Goal: Task Accomplishment & Management: Use online tool/utility

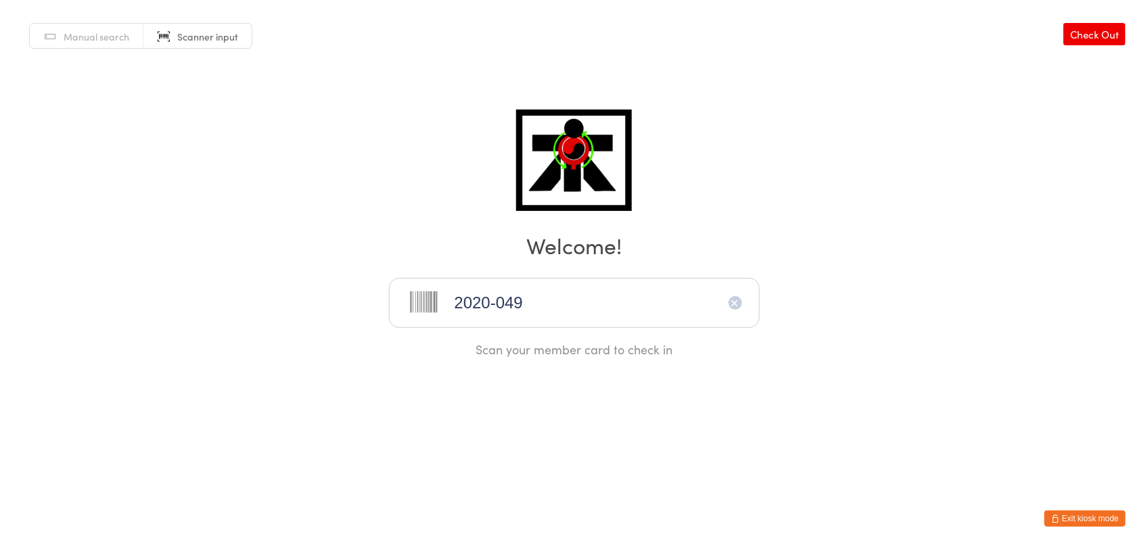
type input "2020-049"
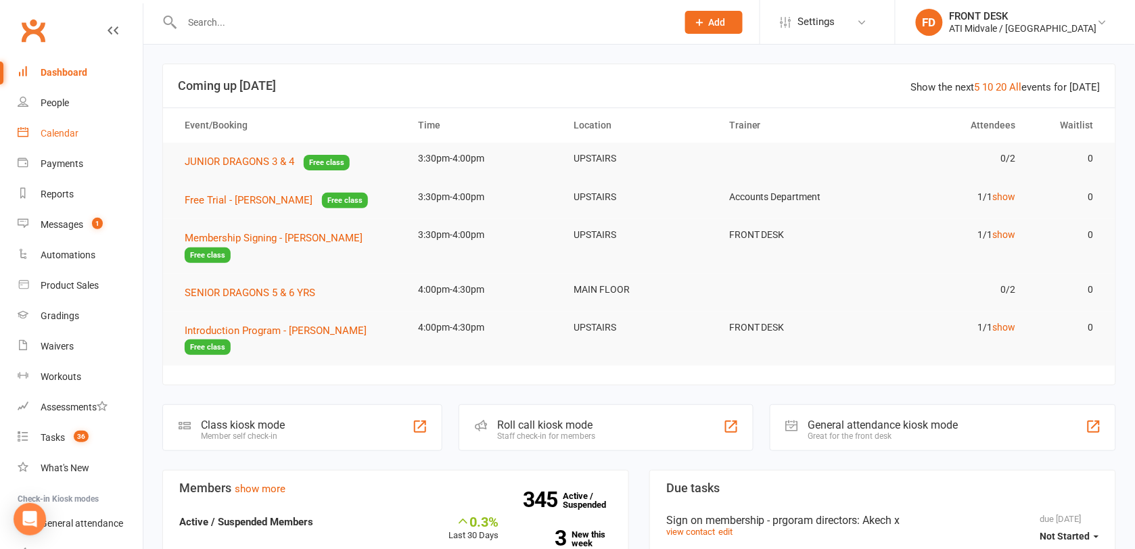
click at [82, 125] on link "Calendar" at bounding box center [80, 133] width 125 height 30
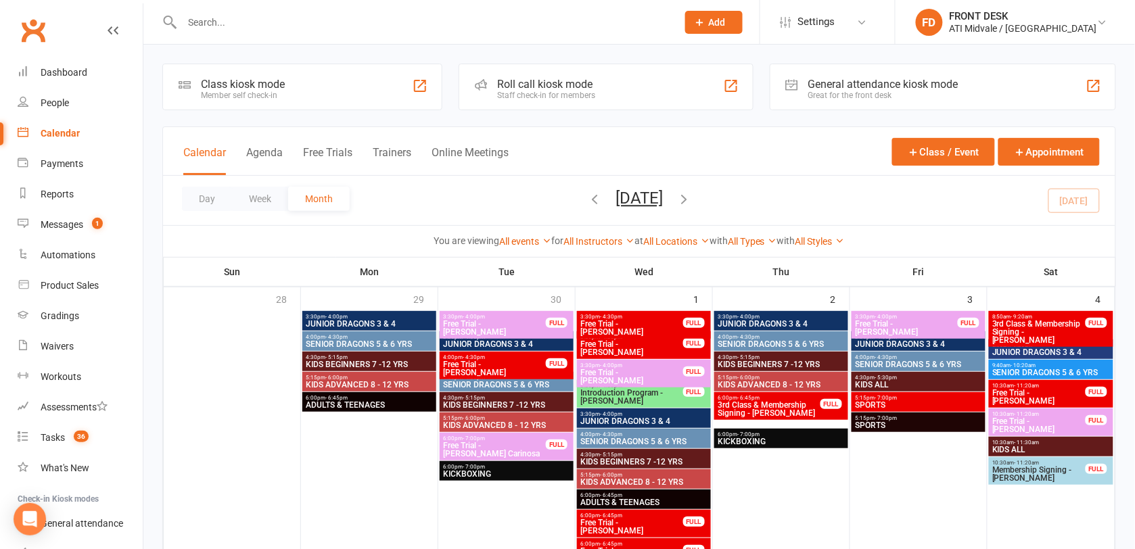
click at [841, 91] on div "Great for the front desk" at bounding box center [883, 95] width 150 height 9
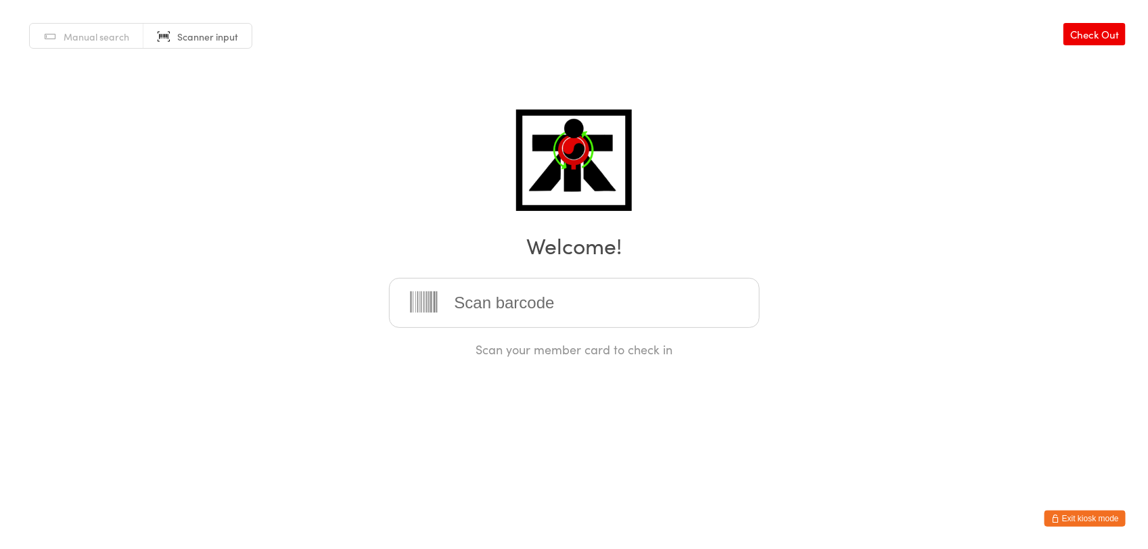
click at [223, 41] on span "Scanner input" at bounding box center [207, 37] width 61 height 14
click at [216, 36] on span "Scanner input" at bounding box center [207, 37] width 61 height 14
click at [516, 313] on input "search" at bounding box center [574, 303] width 371 height 50
